Goal: Transaction & Acquisition: Purchase product/service

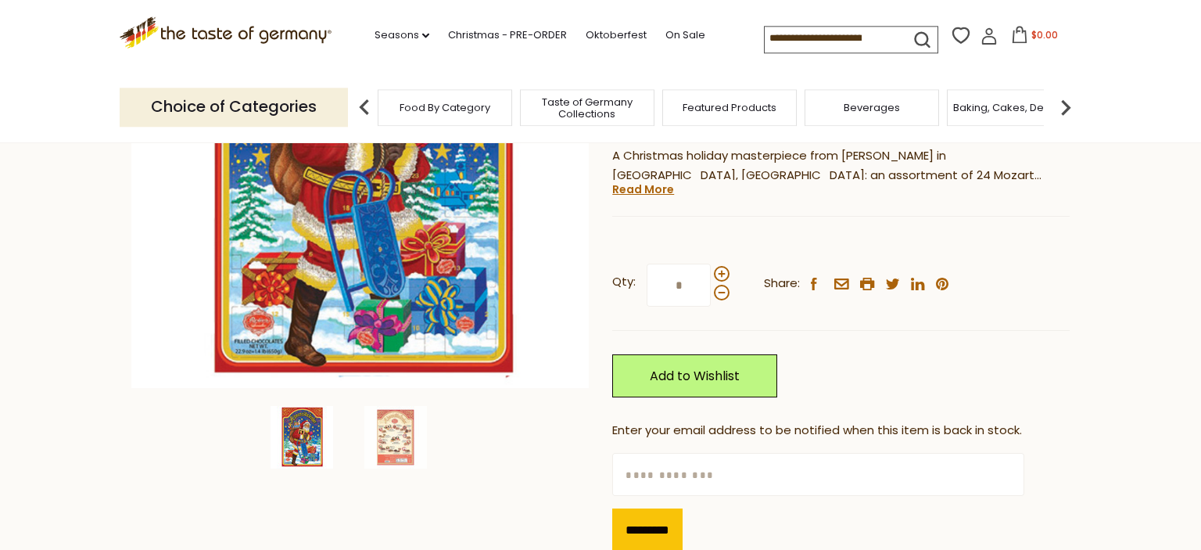
scroll to position [350, 0]
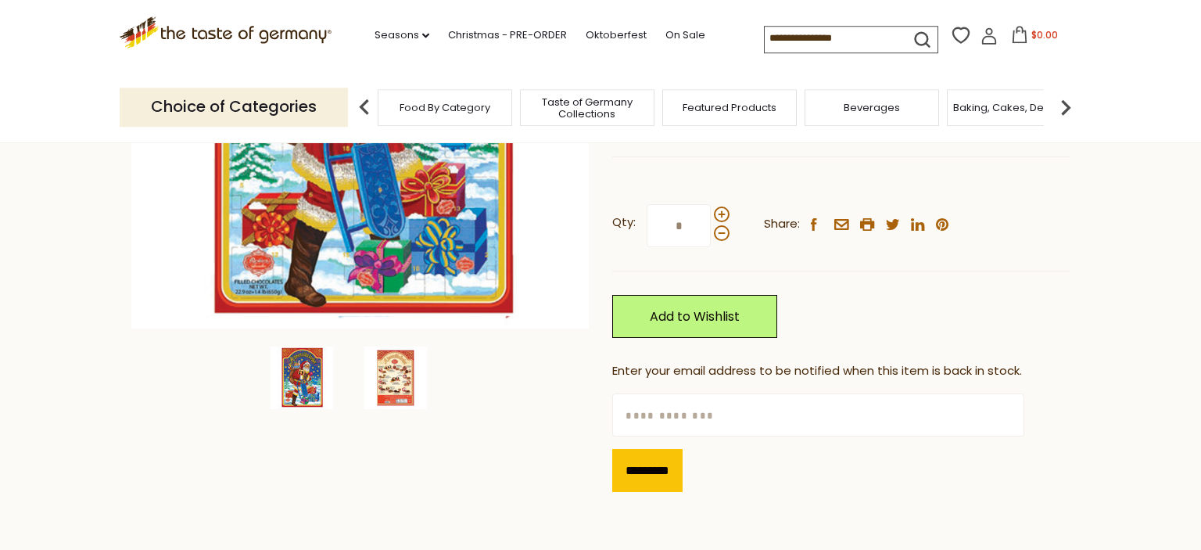
click at [393, 378] on img at bounding box center [395, 377] width 63 height 63
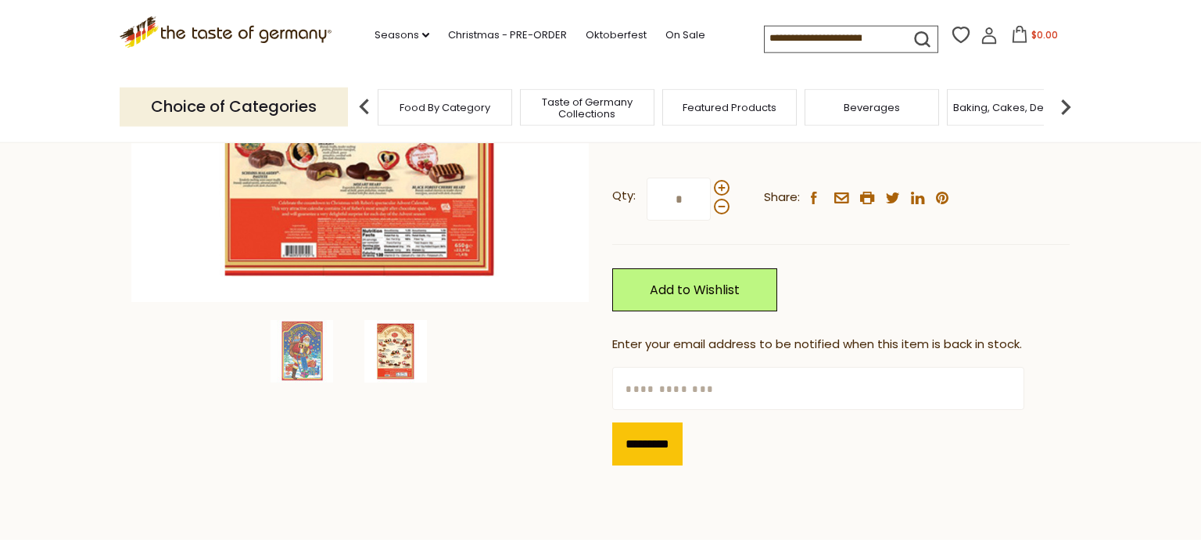
scroll to position [381, 0]
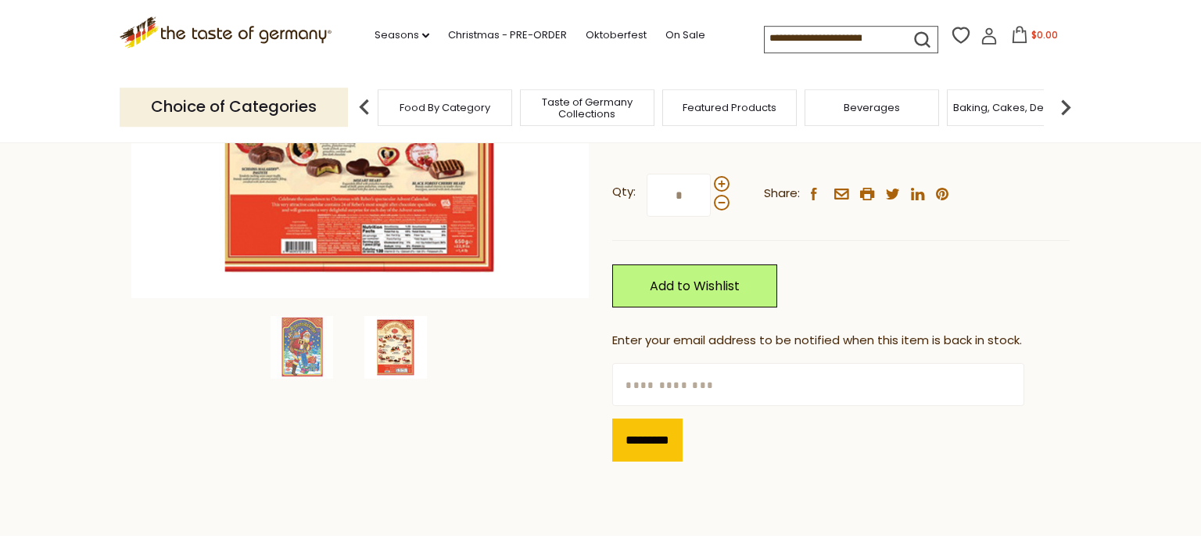
click at [659, 397] on input "text" at bounding box center [817, 384] width 411 height 43
type input "**********"
click at [627, 461] on input "*********" at bounding box center [647, 439] width 70 height 43
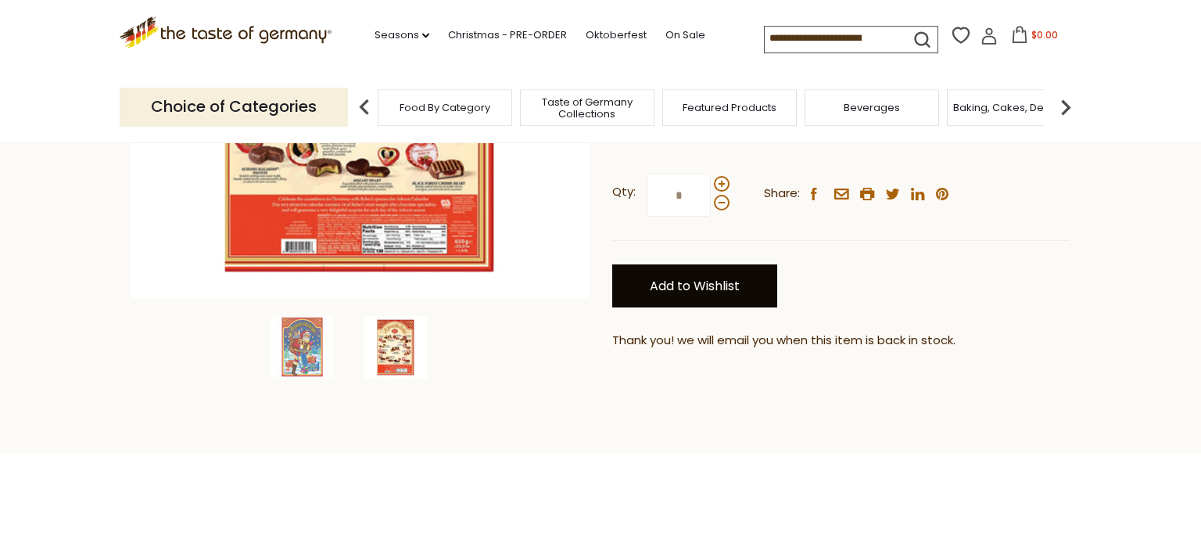
click at [672, 299] on link "Add to Wishlist" at bounding box center [694, 285] width 165 height 43
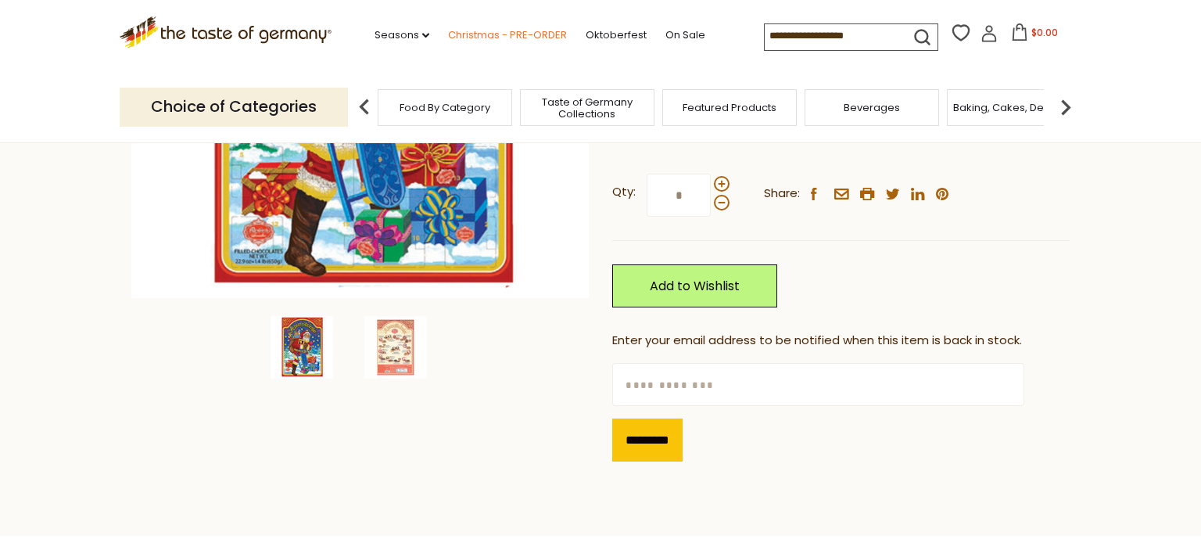
scroll to position [381, 0]
click at [448, 36] on link "Christmas - PRE-ORDER" at bounding box center [507, 35] width 119 height 17
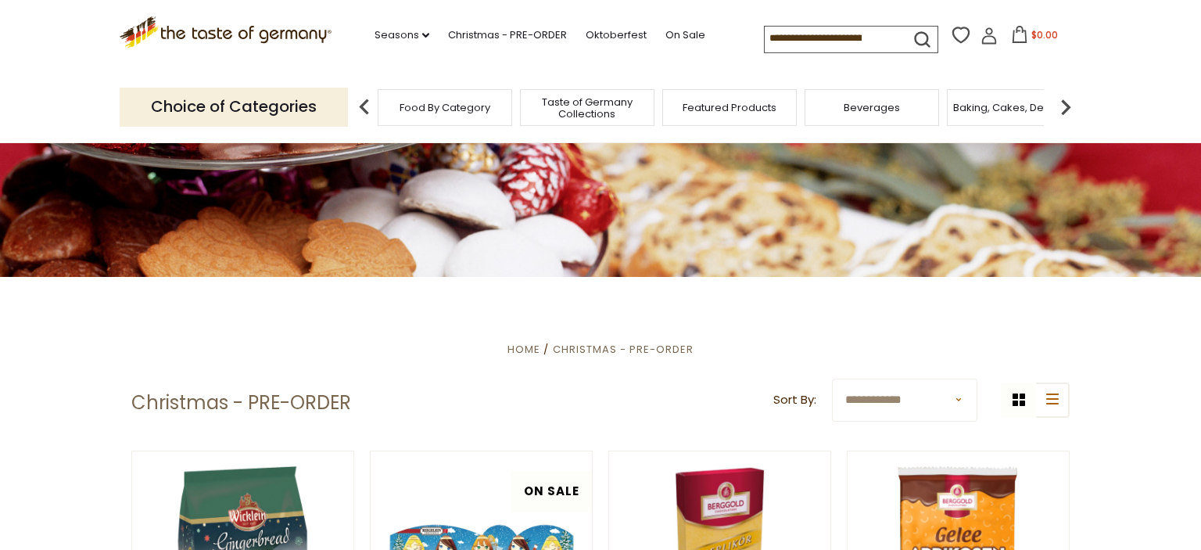
scroll to position [288, 0]
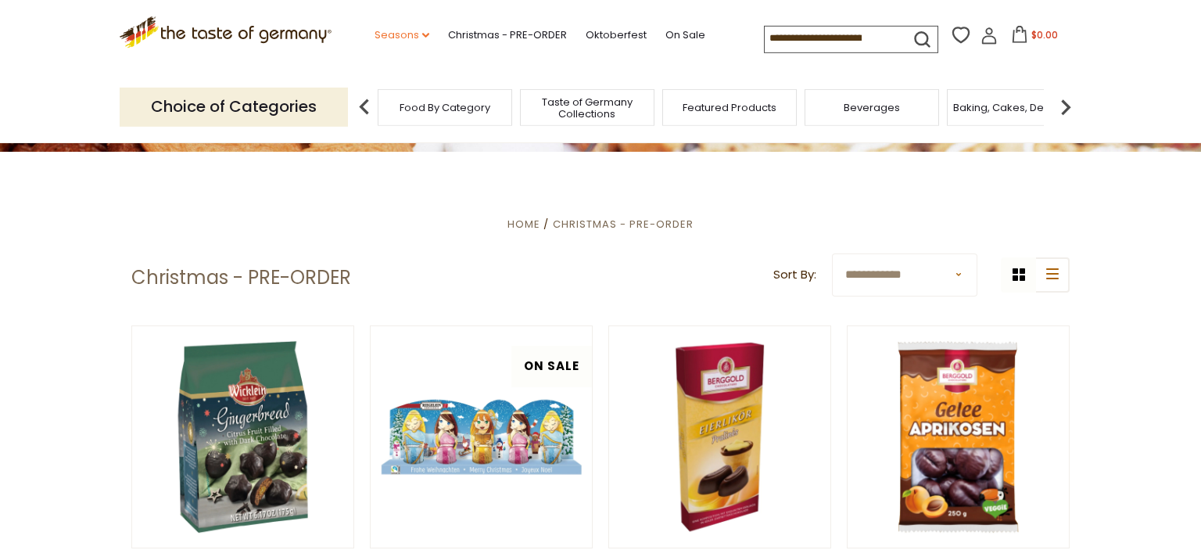
click at [422, 37] on icon "dropdown_arrow" at bounding box center [425, 35] width 7 height 5
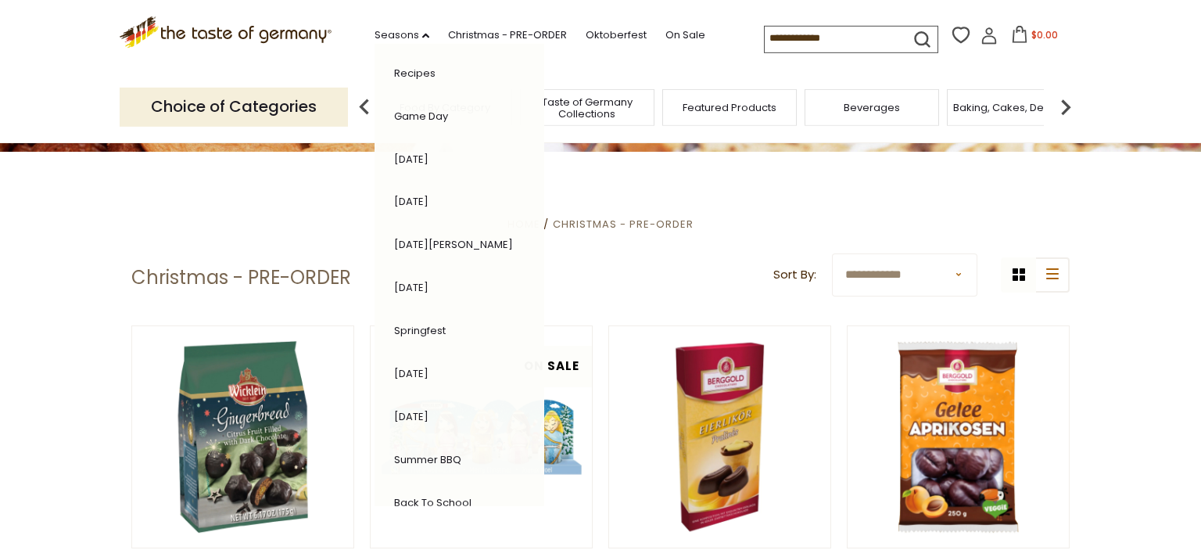
scroll to position [0, 0]
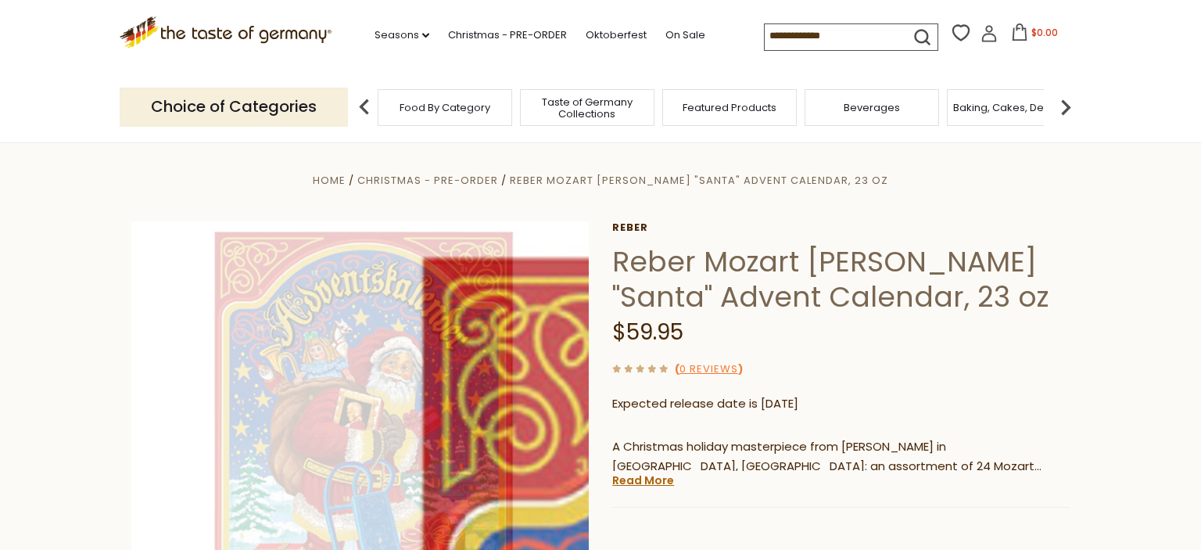
scroll to position [381, 0]
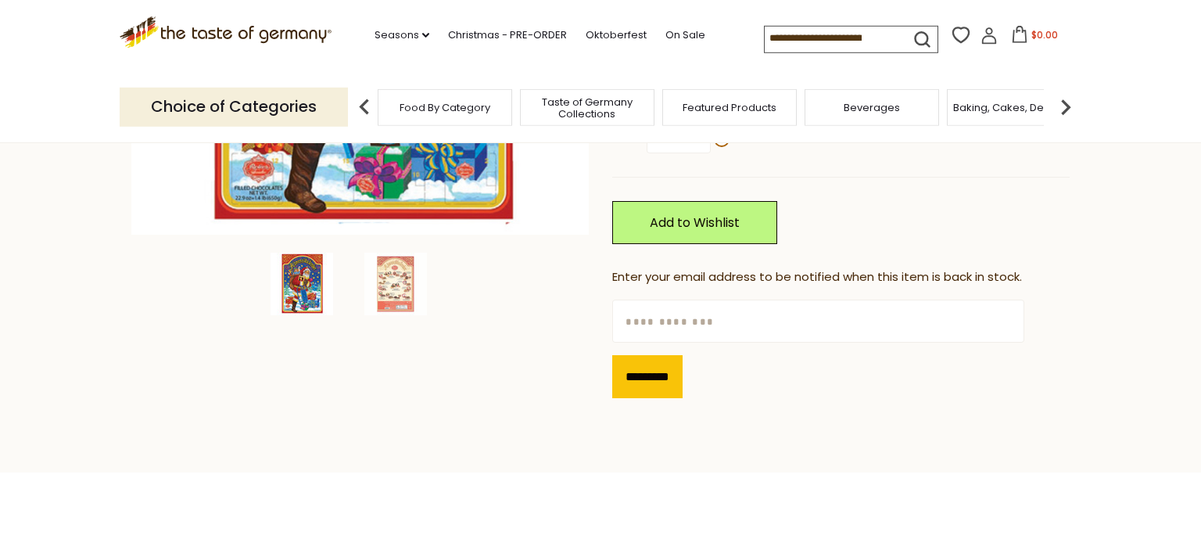
scroll to position [160, 0]
